Goal: Task Accomplishment & Management: Use online tool/utility

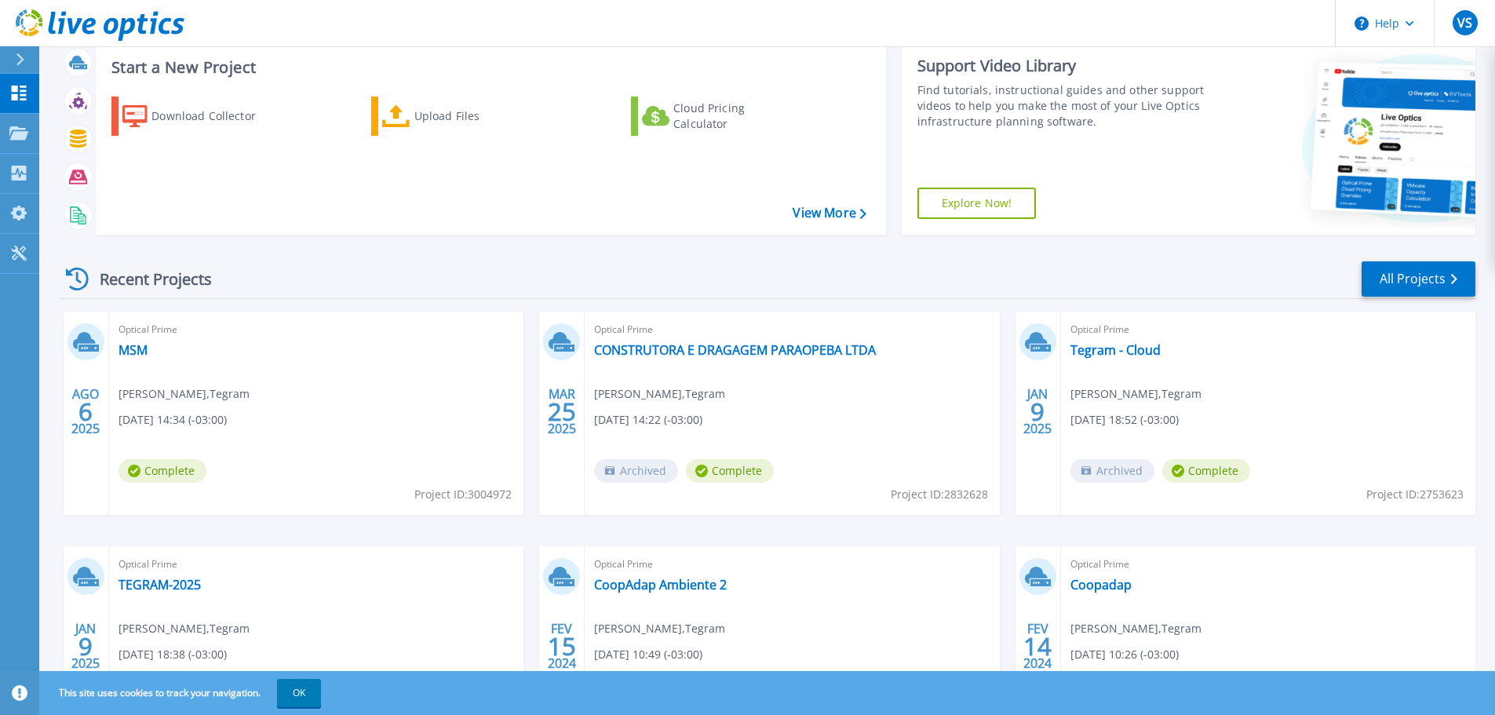
scroll to position [157, 0]
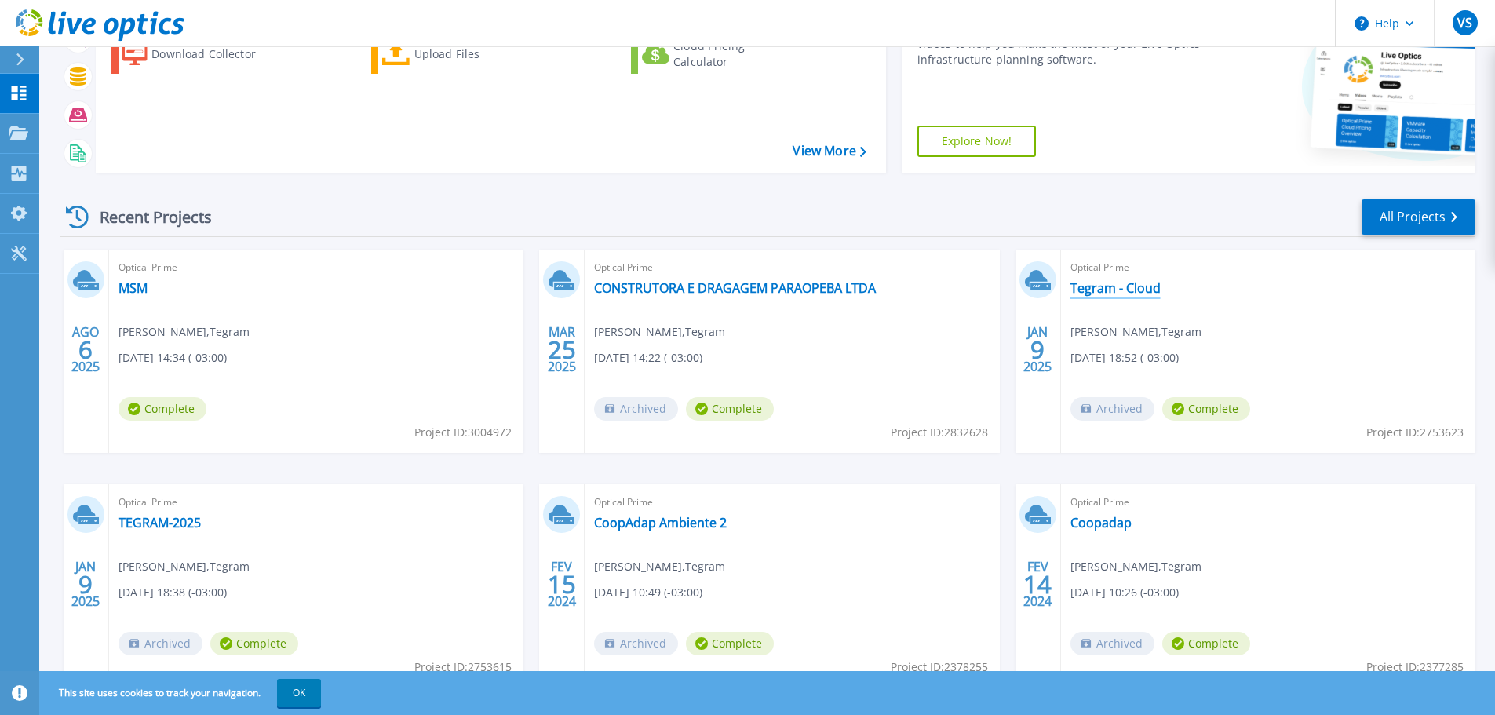
click at [1124, 290] on link "Tegram - Cloud" at bounding box center [1115, 288] width 90 height 16
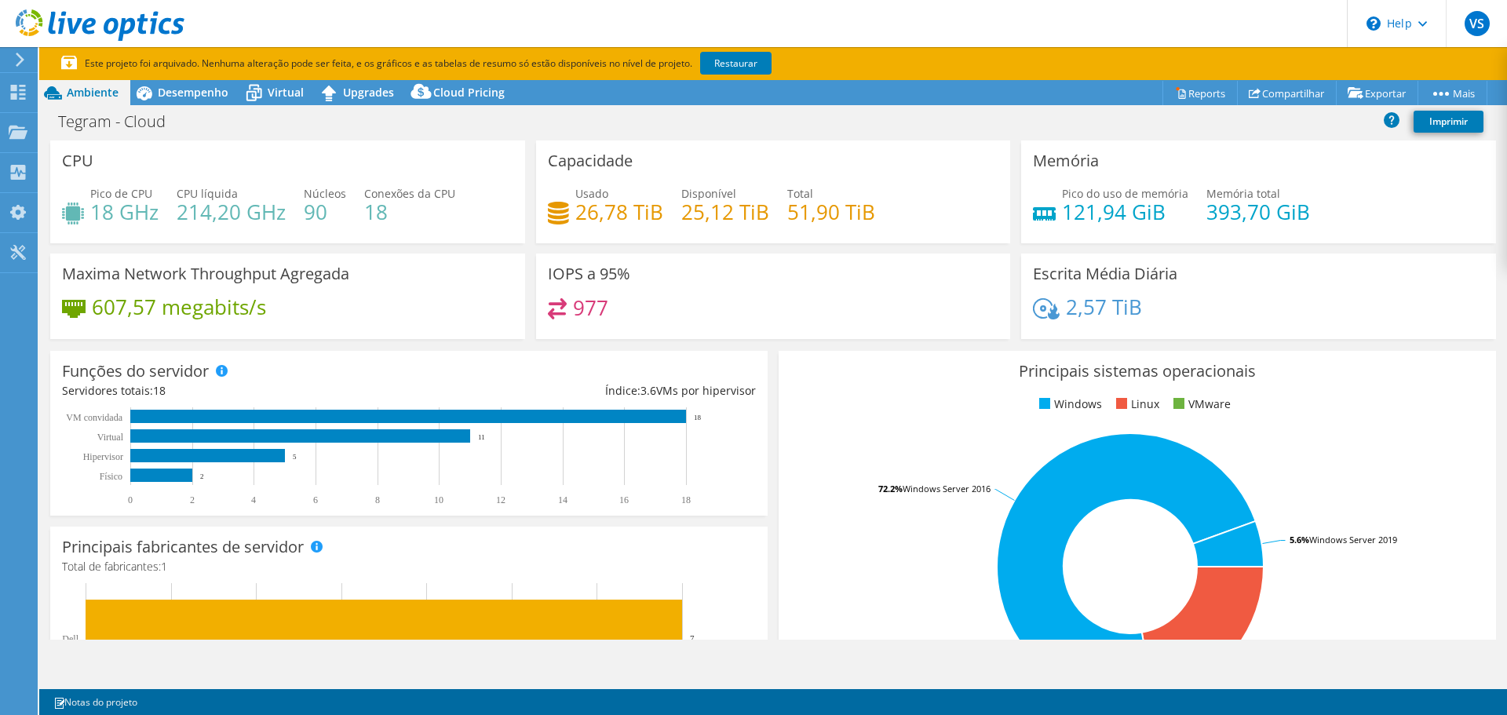
select select "SouthAmerica"
select select "BRL"
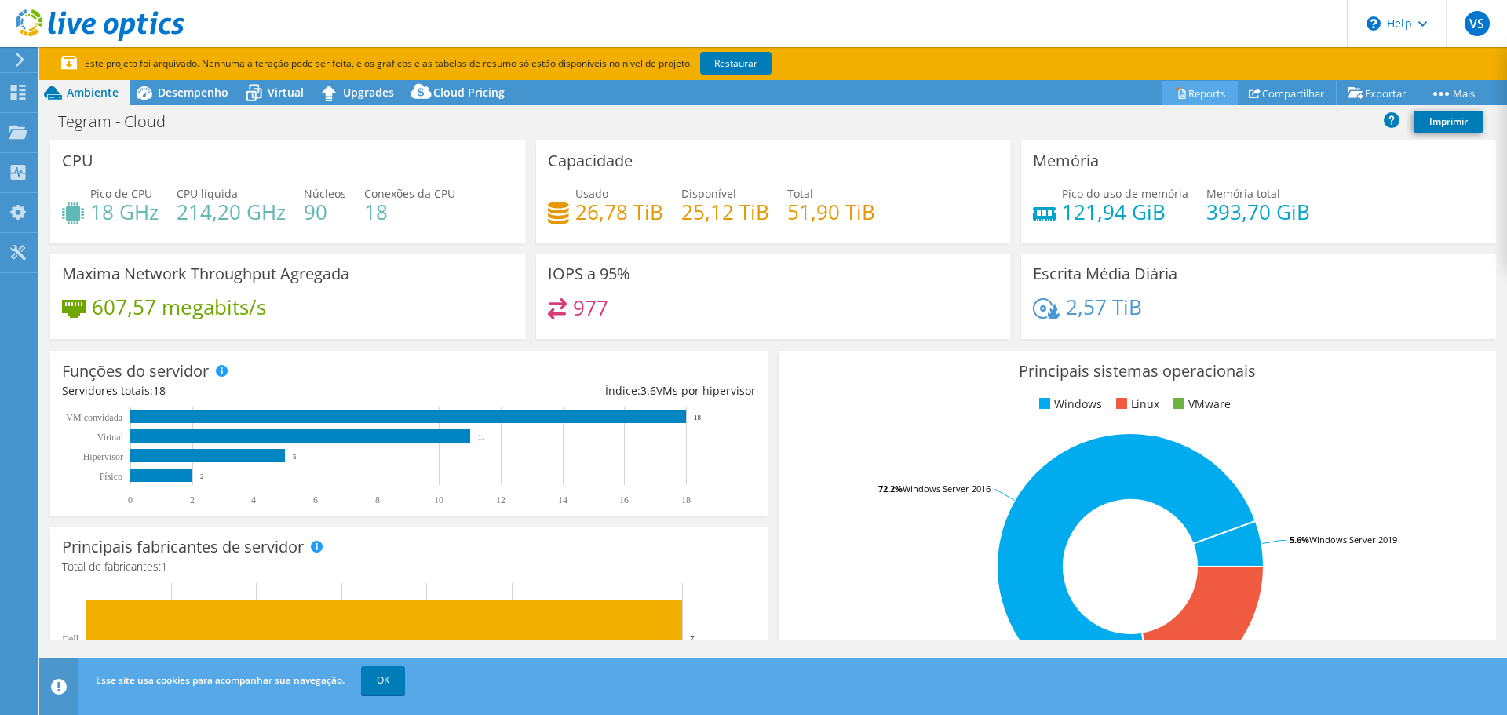
click at [1182, 93] on link "Reports" at bounding box center [1199, 93] width 75 height 24
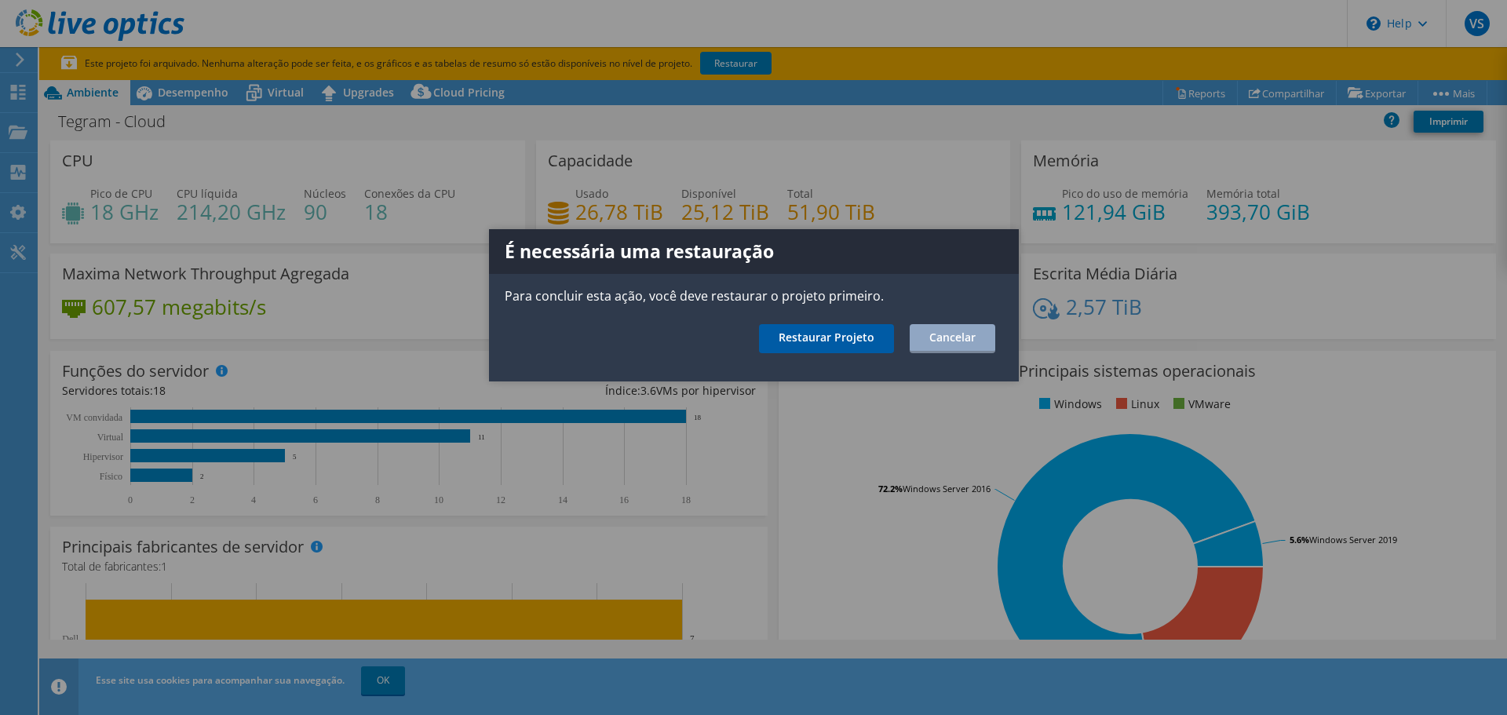
click at [851, 330] on link "Restaurar Projeto" at bounding box center [826, 338] width 135 height 29
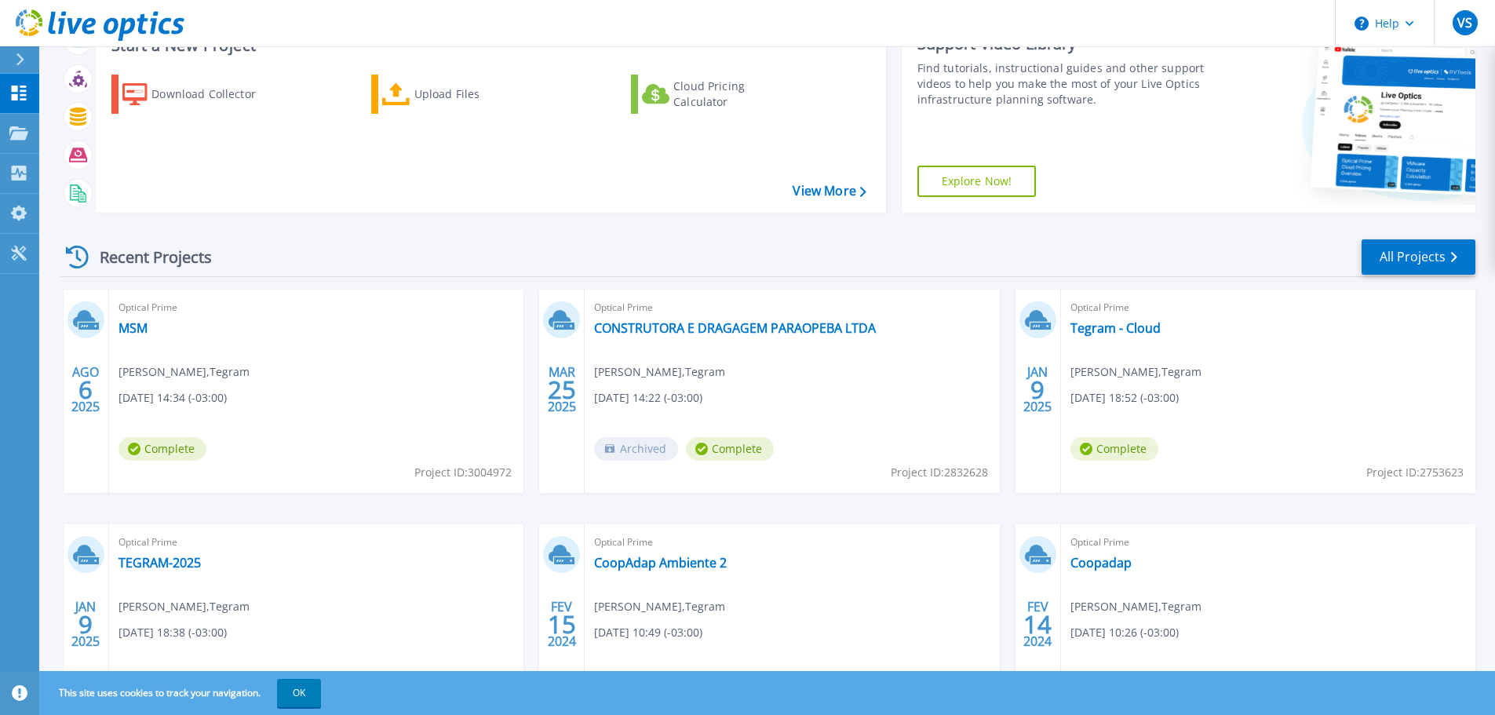
scroll to position [157, 0]
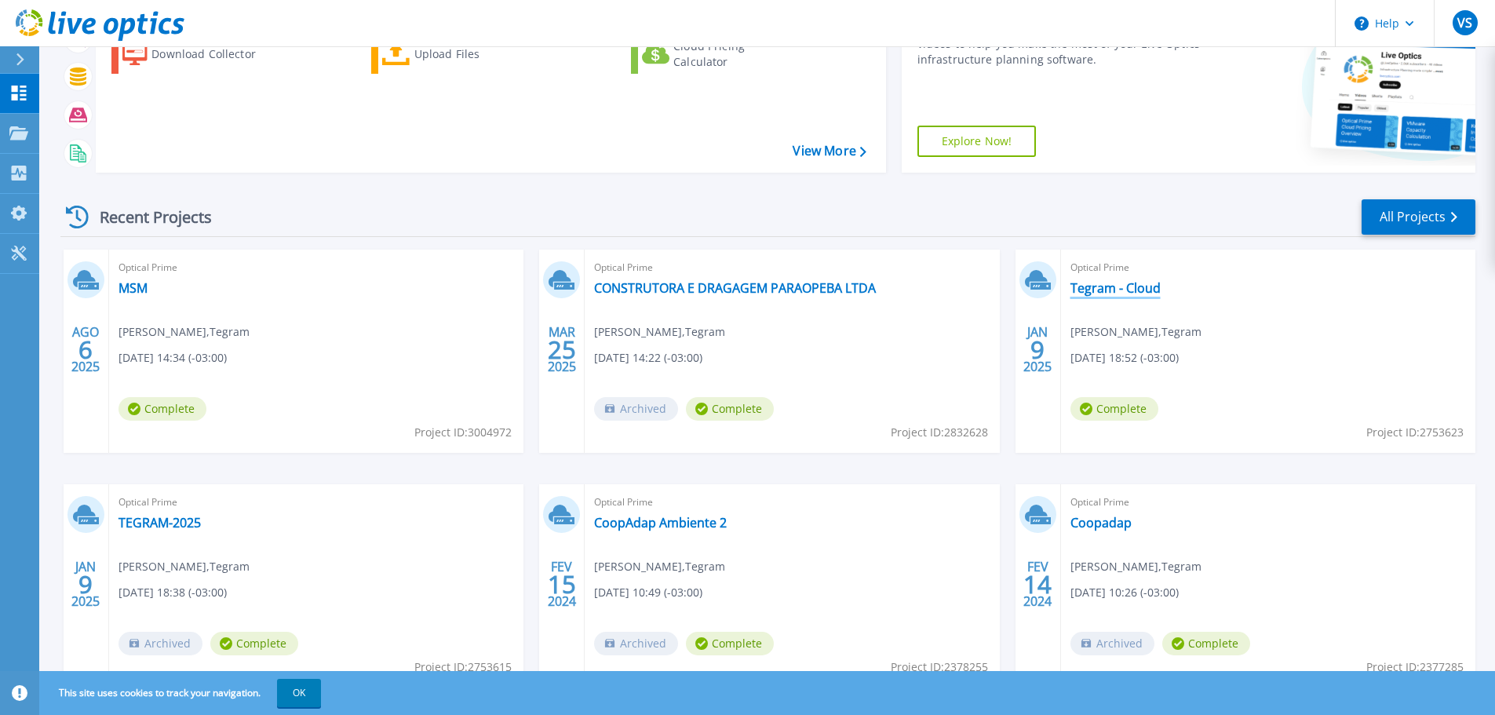
click at [1095, 291] on link "Tegram - Cloud" at bounding box center [1115, 288] width 90 height 16
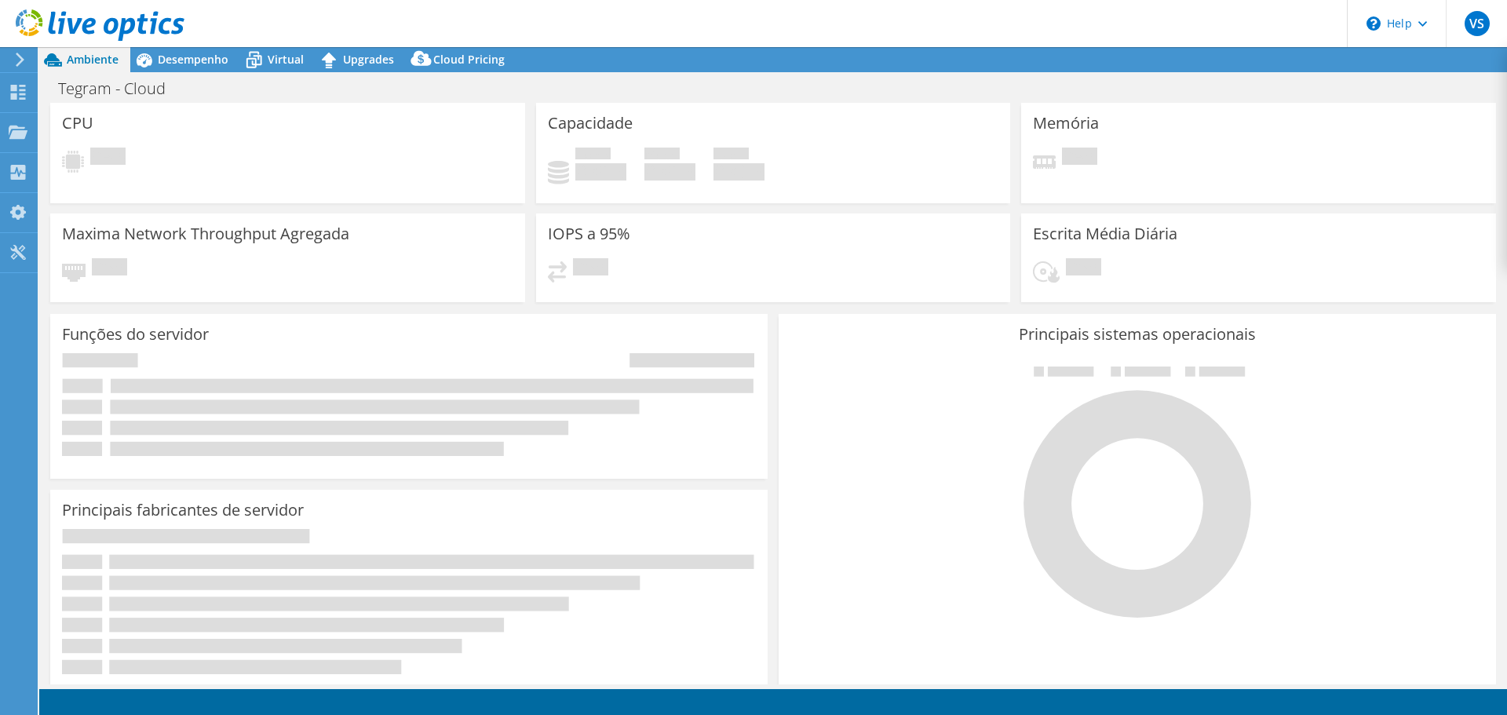
select select "SouthAmerica"
select select "BRL"
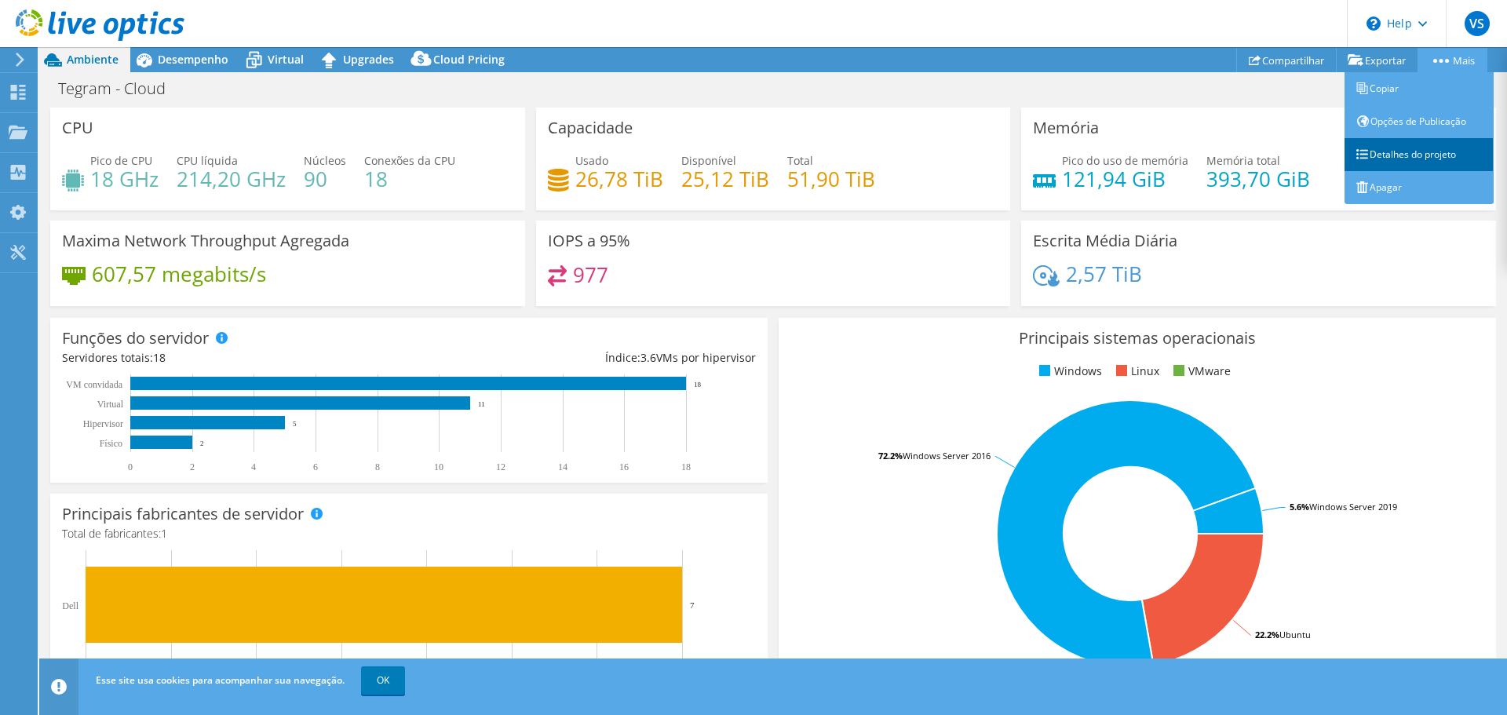
click at [1425, 155] on link "Detalhes do projeto" at bounding box center [1418, 154] width 149 height 33
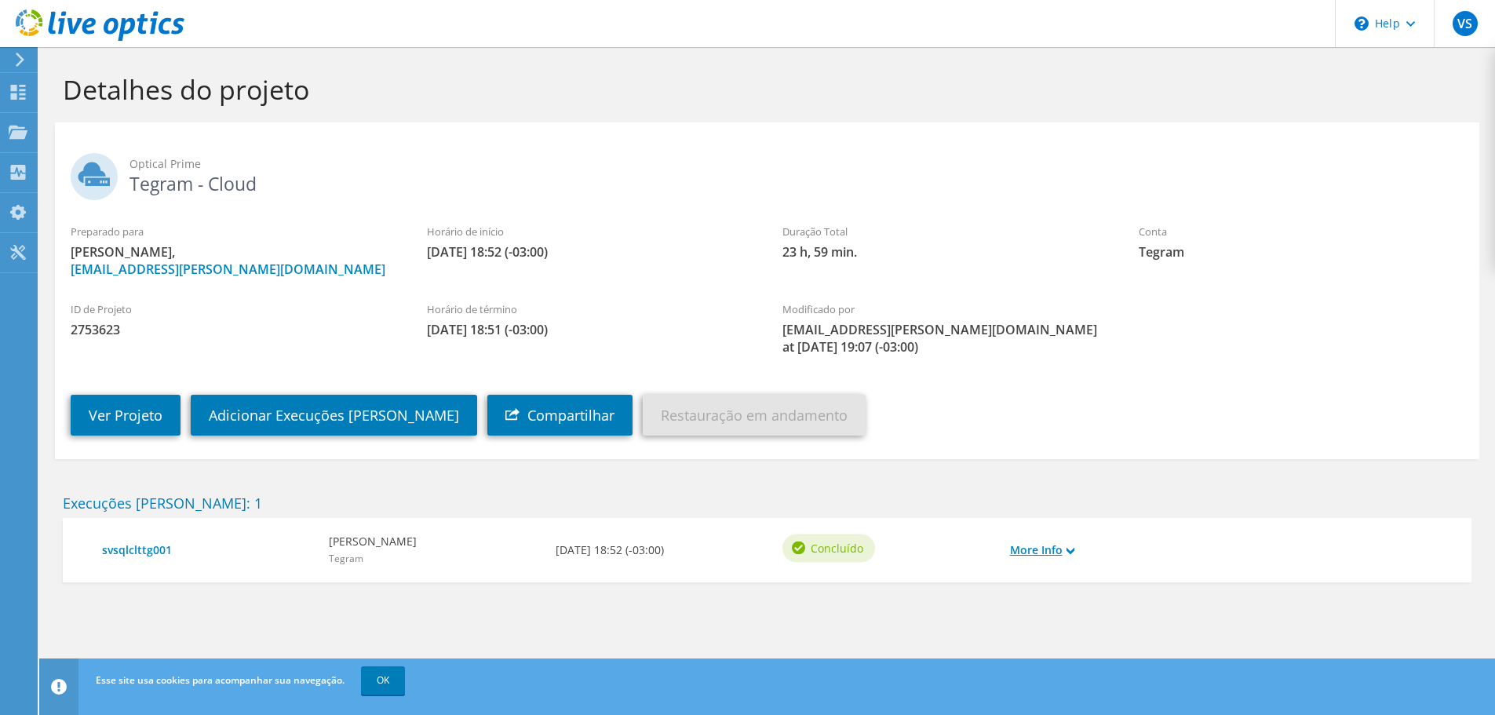
click at [1070, 552] on use at bounding box center [1070, 550] width 8 height 7
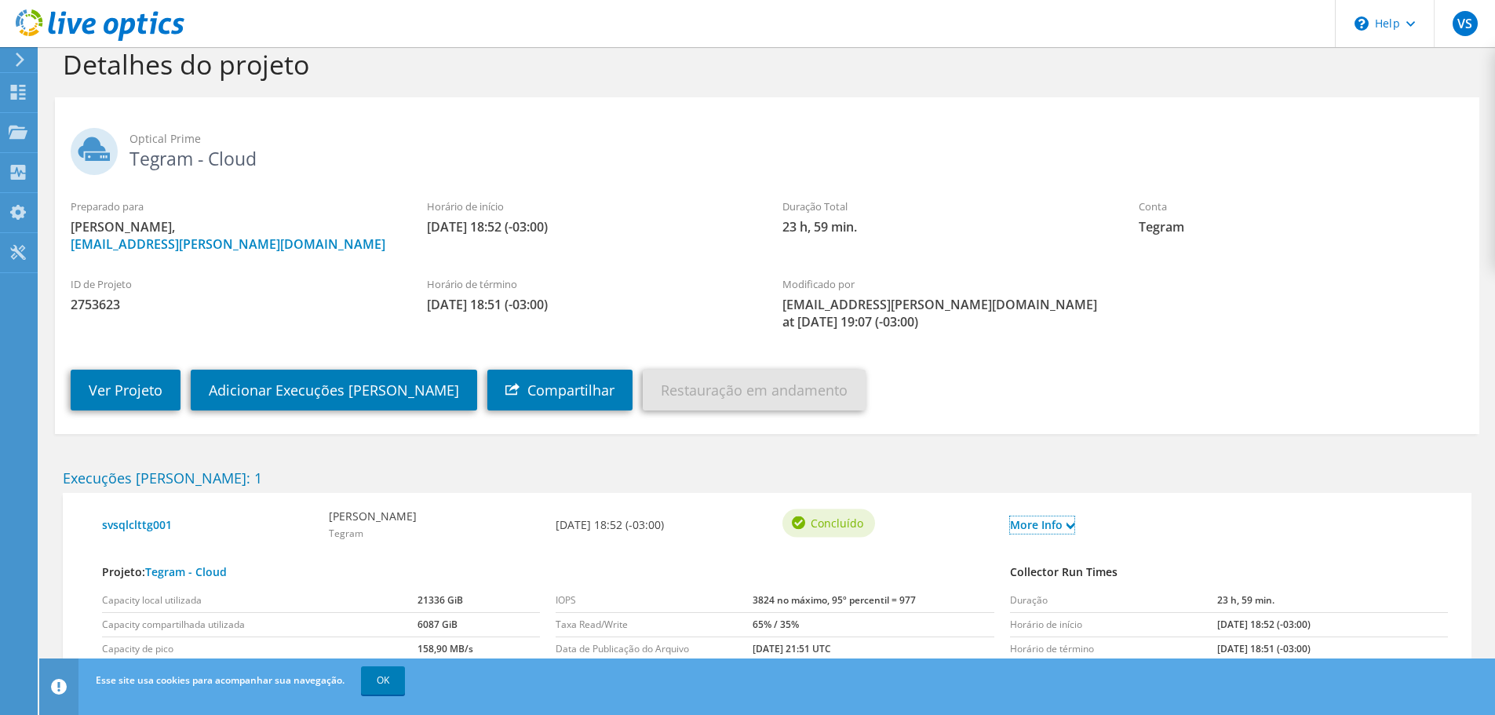
scroll to position [10, 0]
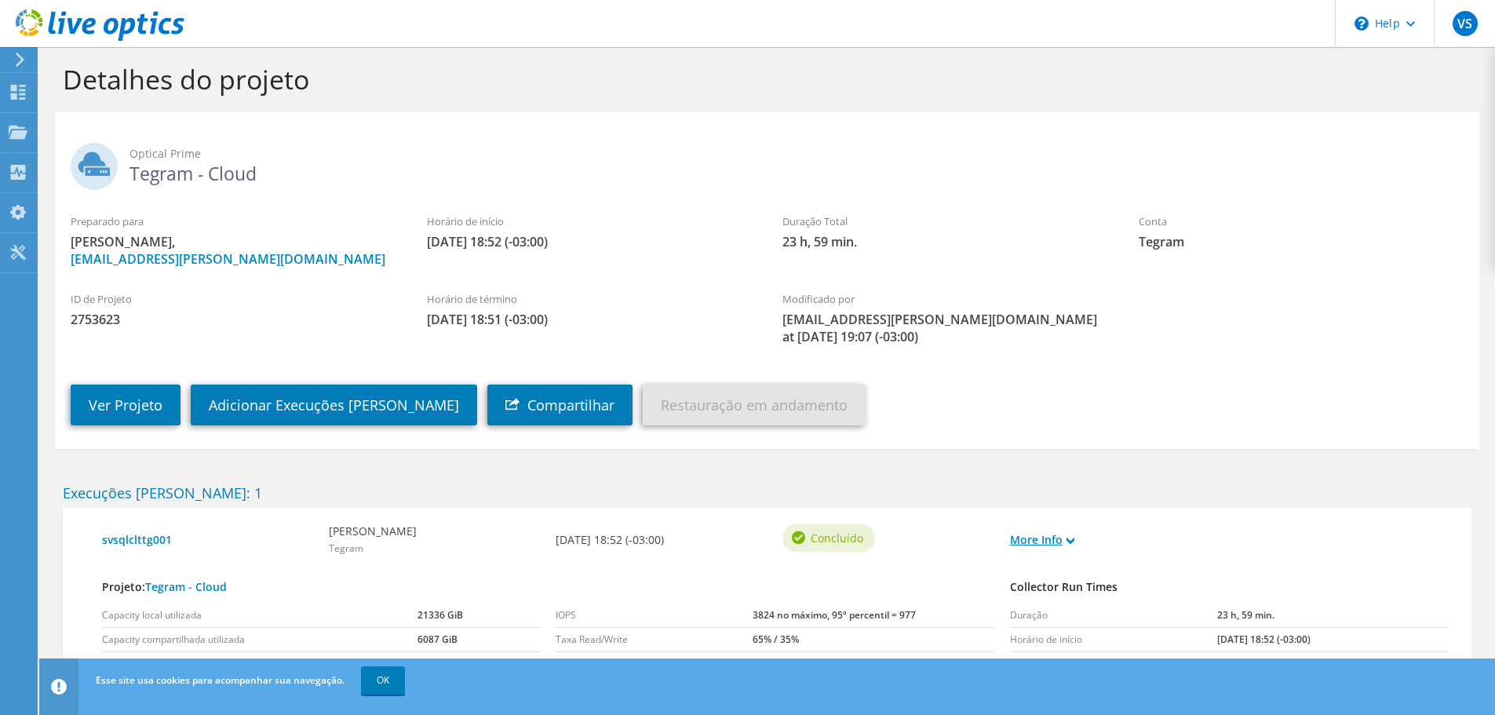
click at [1066, 536] on link "More Info" at bounding box center [1042, 539] width 64 height 17
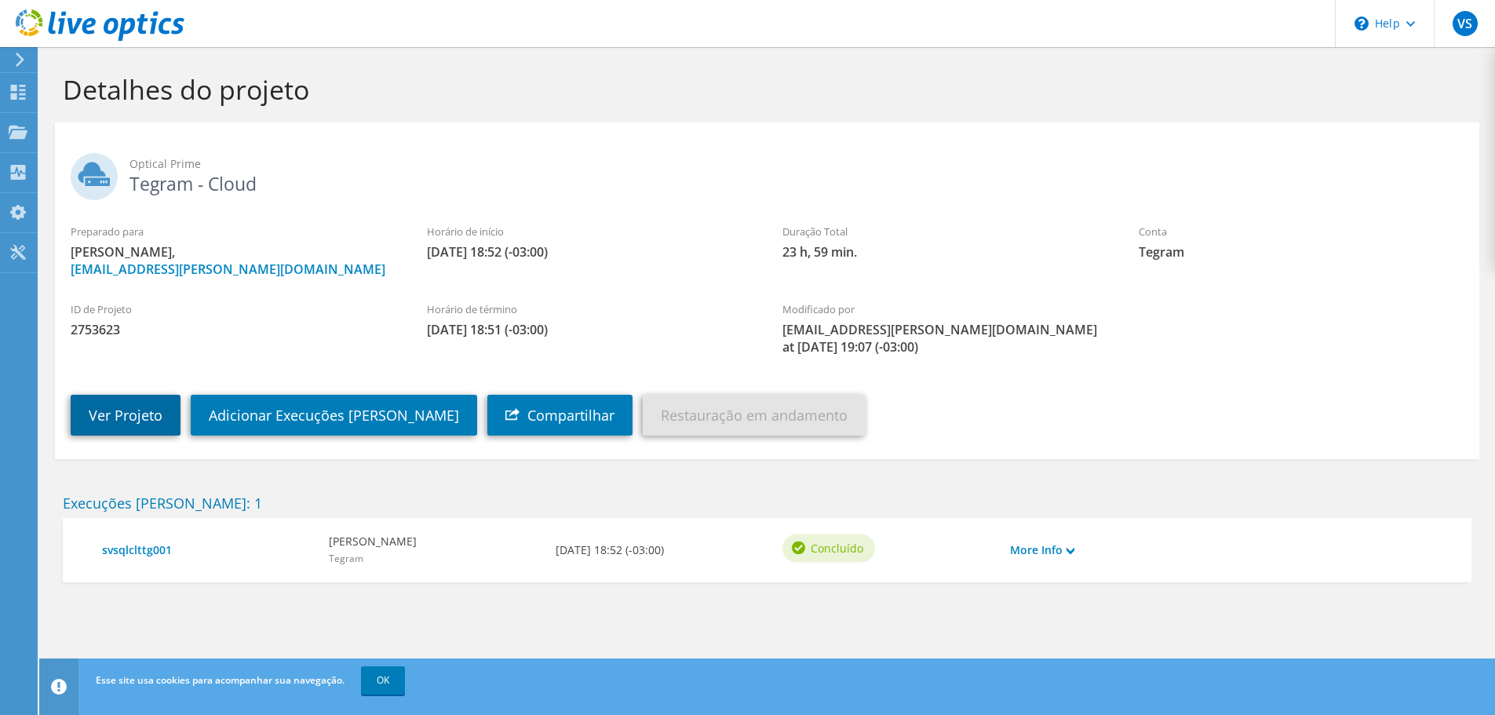
click at [96, 405] on link "Ver Projeto" at bounding box center [126, 415] width 110 height 41
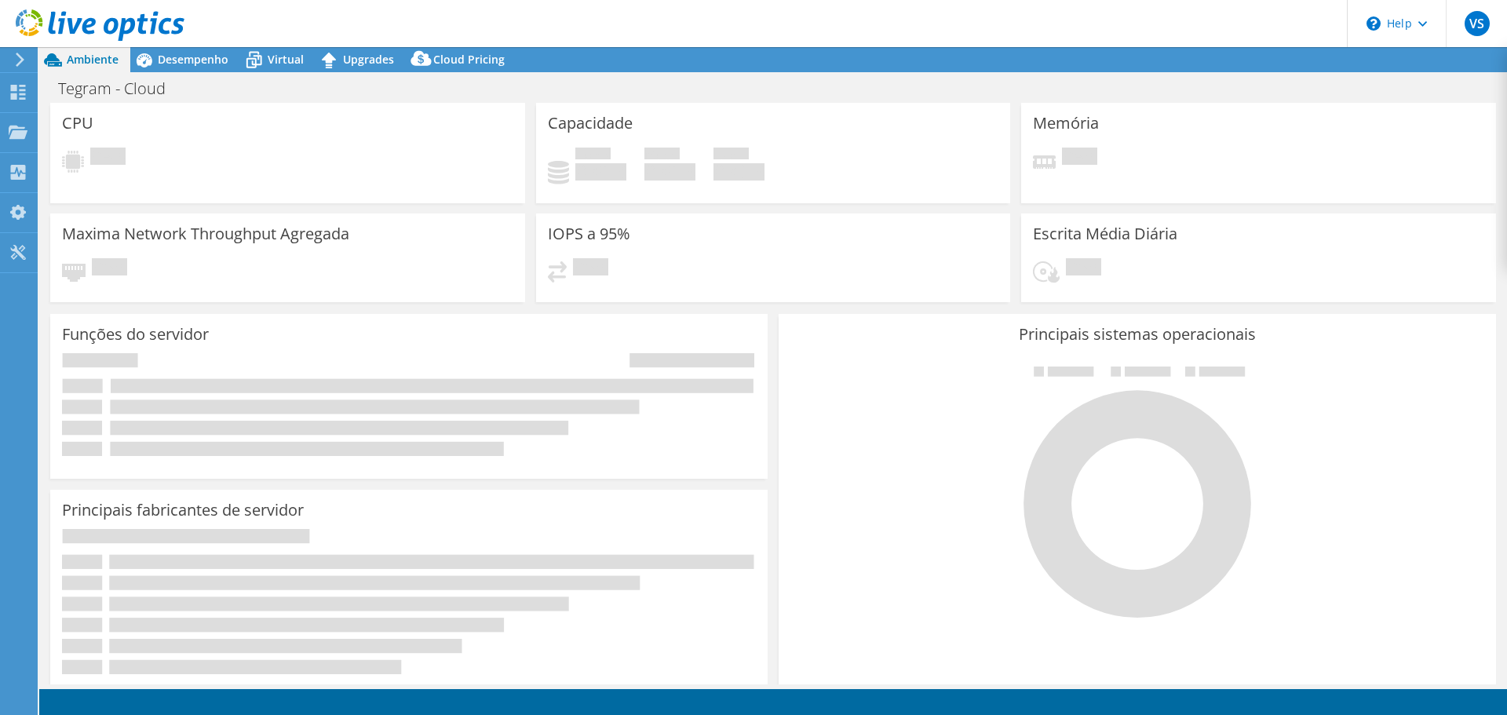
select select "USD"
select select "SouthAmerica"
select select "BRL"
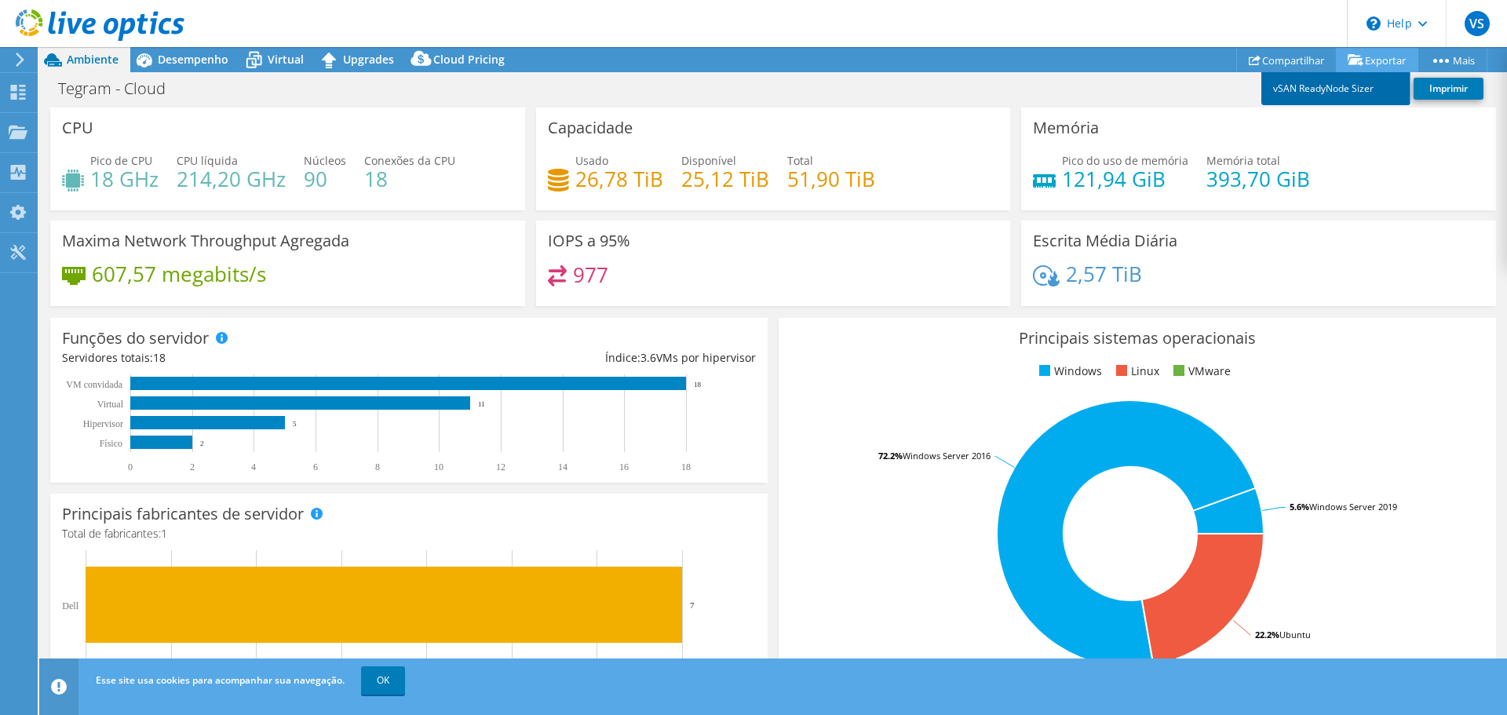
click at [1332, 88] on link "vSAN ReadyNode Sizer" at bounding box center [1335, 88] width 149 height 33
click at [381, 677] on link "OK" at bounding box center [383, 680] width 44 height 28
